Goal: Information Seeking & Learning: Find specific fact

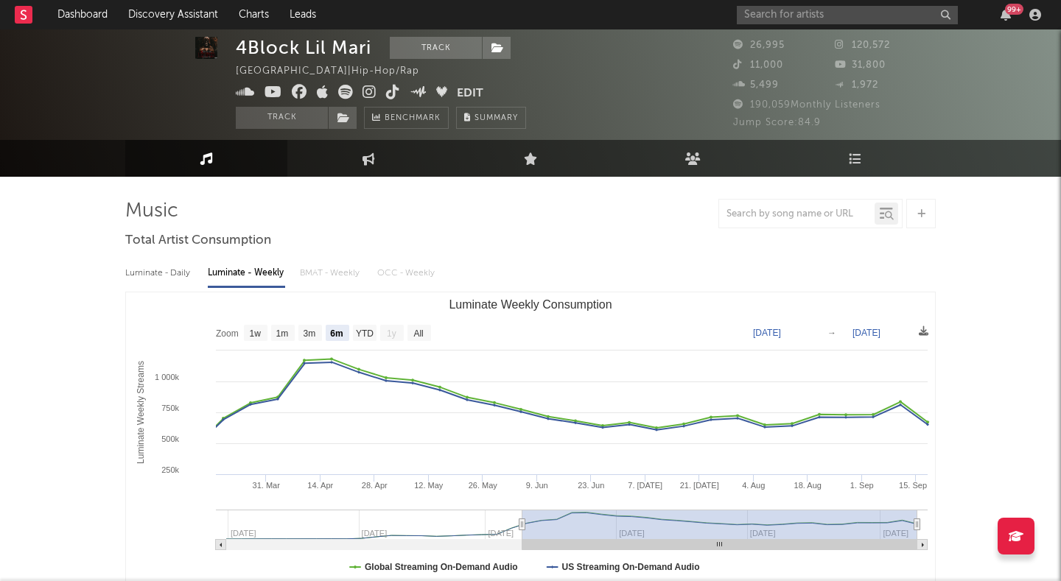
select select "6m"
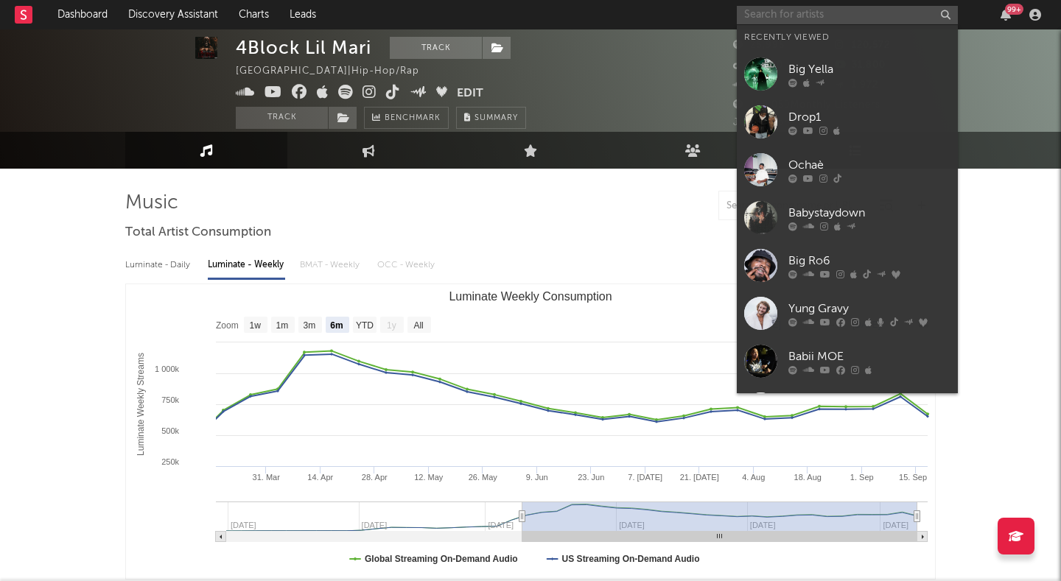
click at [820, 15] on input "text" at bounding box center [847, 15] width 221 height 18
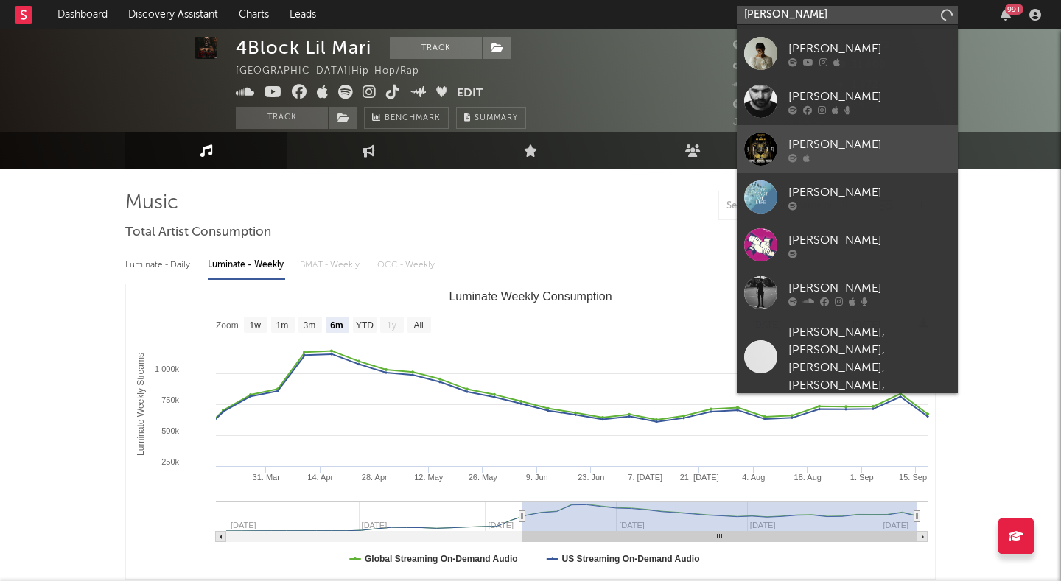
scroll to position [0, 0]
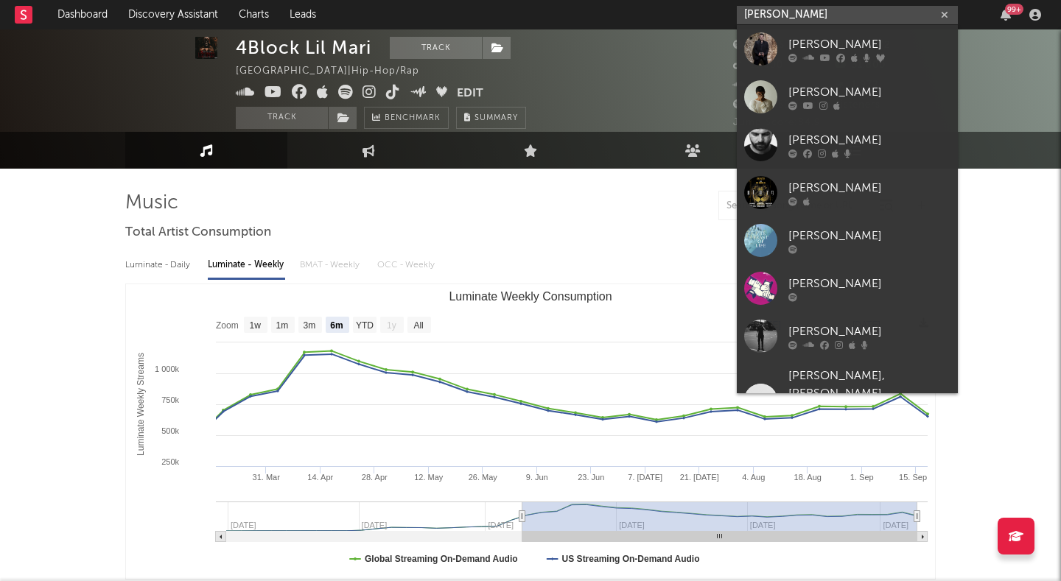
click at [791, 15] on input "[PERSON_NAME]" at bounding box center [847, 15] width 221 height 18
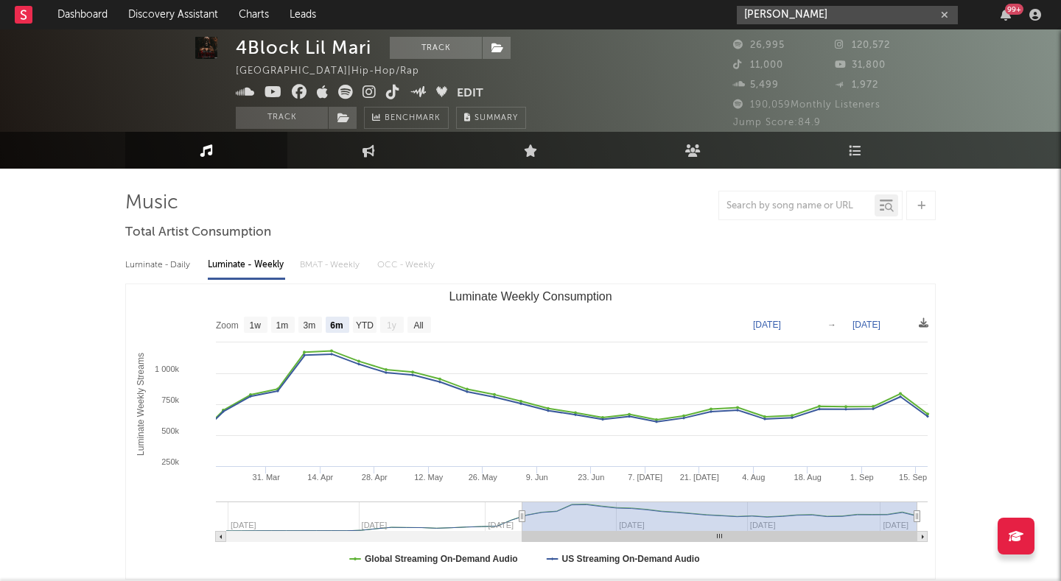
type input "[PERSON_NAME]"
